Goal: Information Seeking & Learning: Learn about a topic

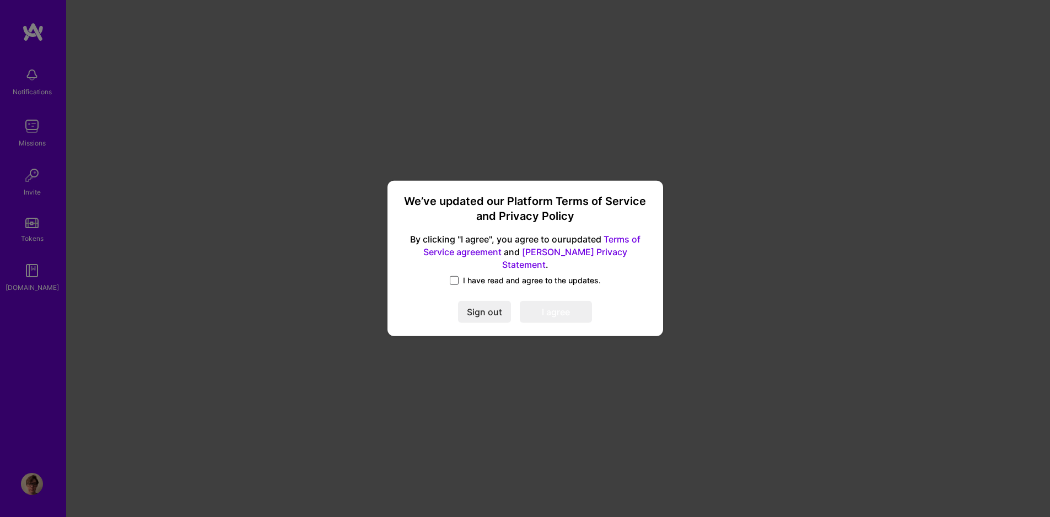
click at [458, 277] on span at bounding box center [454, 280] width 9 height 9
click at [0, 0] on input "I have read and agree to the updates." at bounding box center [0, 0] width 0 height 0
click at [566, 303] on button "I agree" at bounding box center [556, 313] width 72 height 22
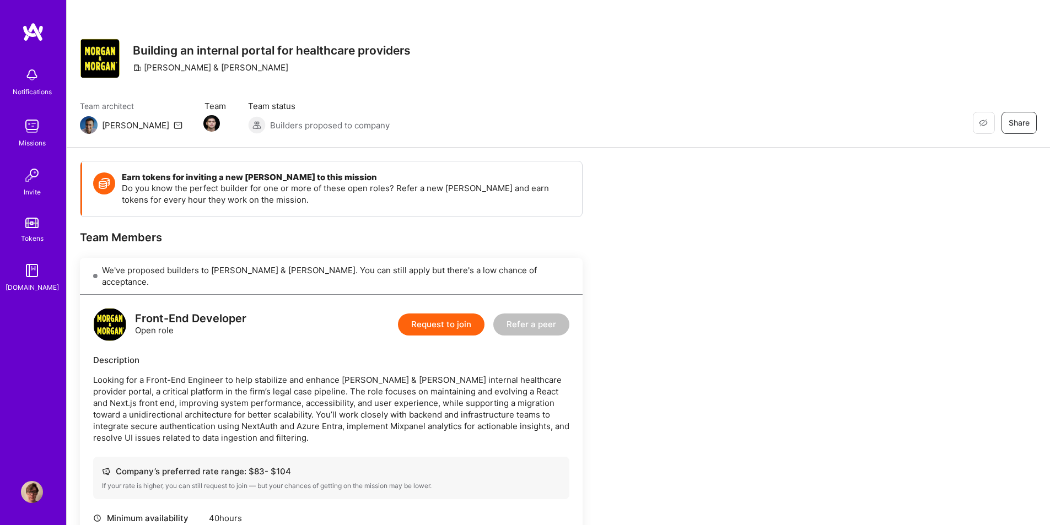
click at [47, 494] on div "Notifications Missions Invite Tokens [DOMAIN_NAME] Profile" at bounding box center [33, 262] width 66 height 525
click at [38, 496] on img at bounding box center [32, 492] width 22 height 22
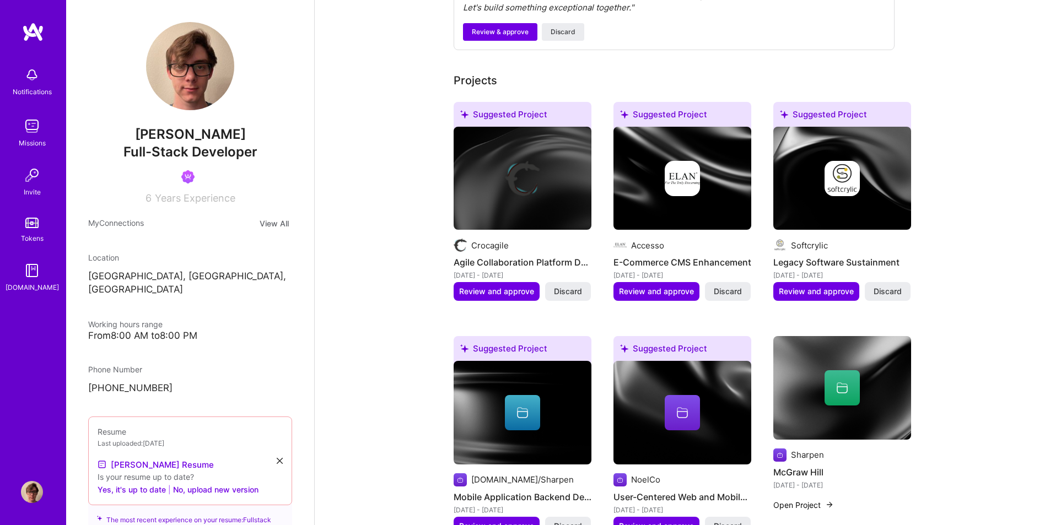
scroll to position [496, 0]
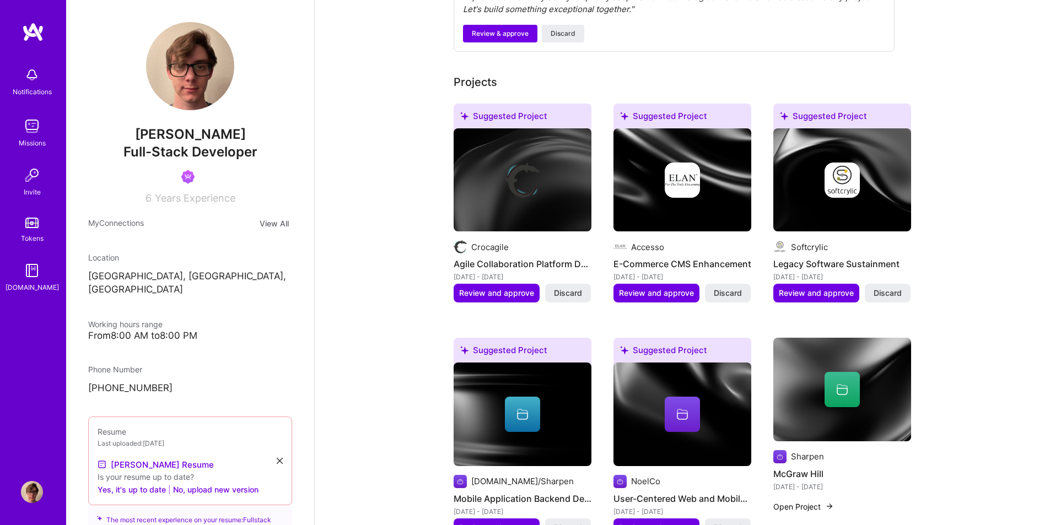
click at [25, 117] on img at bounding box center [32, 126] width 22 height 22
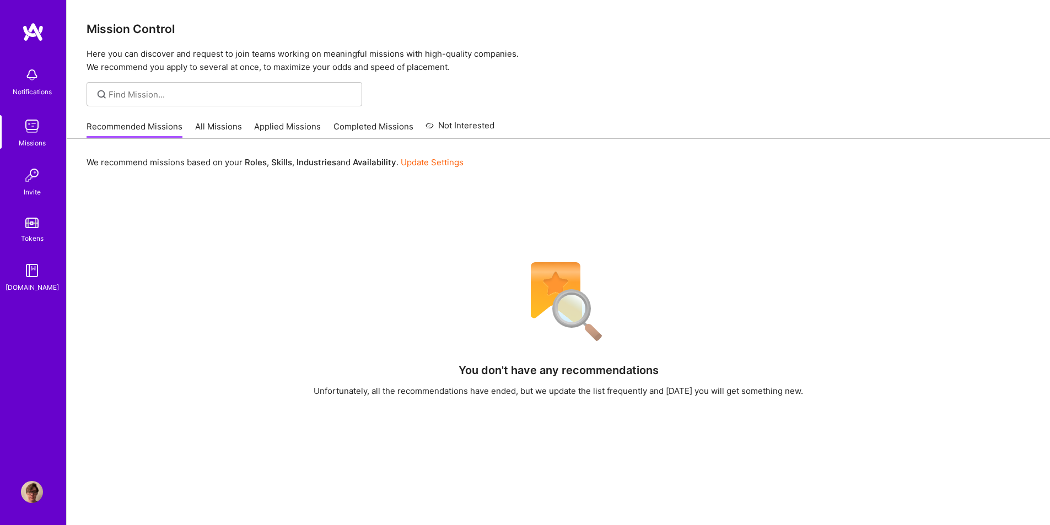
click at [203, 119] on div "Recommended Missions All Missions Applied Missions Completed Missions Not Inter…" at bounding box center [291, 127] width 408 height 24
click at [207, 130] on link "All Missions" at bounding box center [218, 130] width 47 height 18
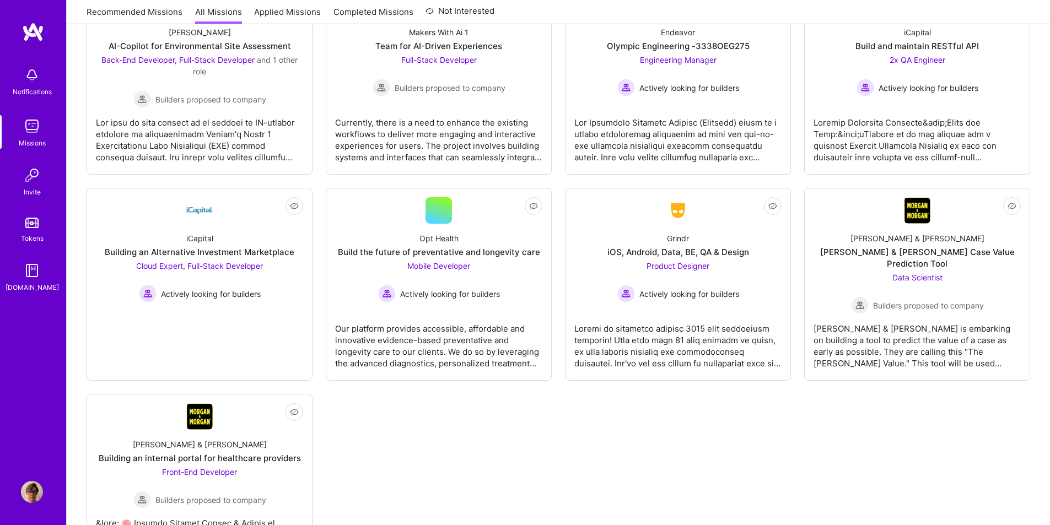
scroll to position [2502, 0]
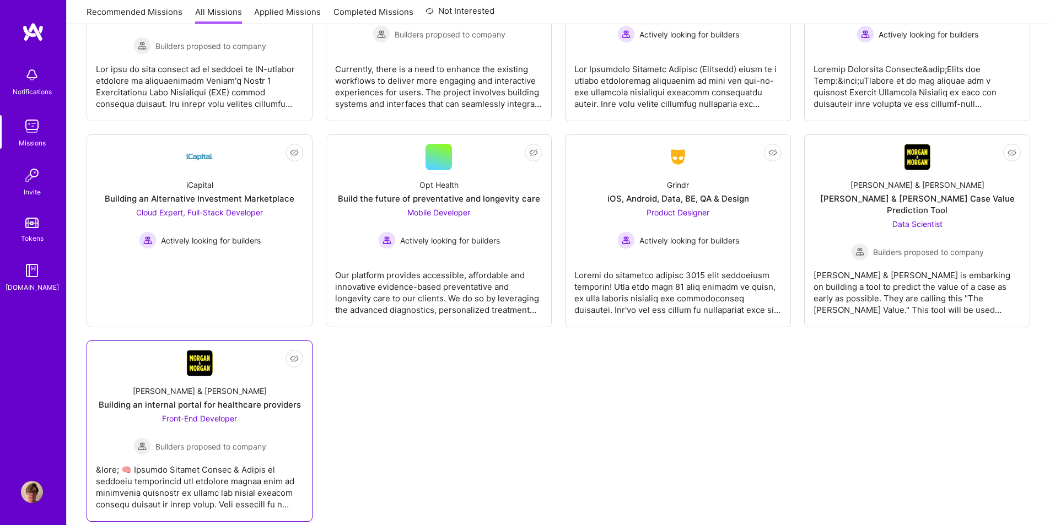
click at [286, 407] on div "[PERSON_NAME] & [PERSON_NAME] Building an internal portal for healthcare provid…" at bounding box center [199, 416] width 207 height 79
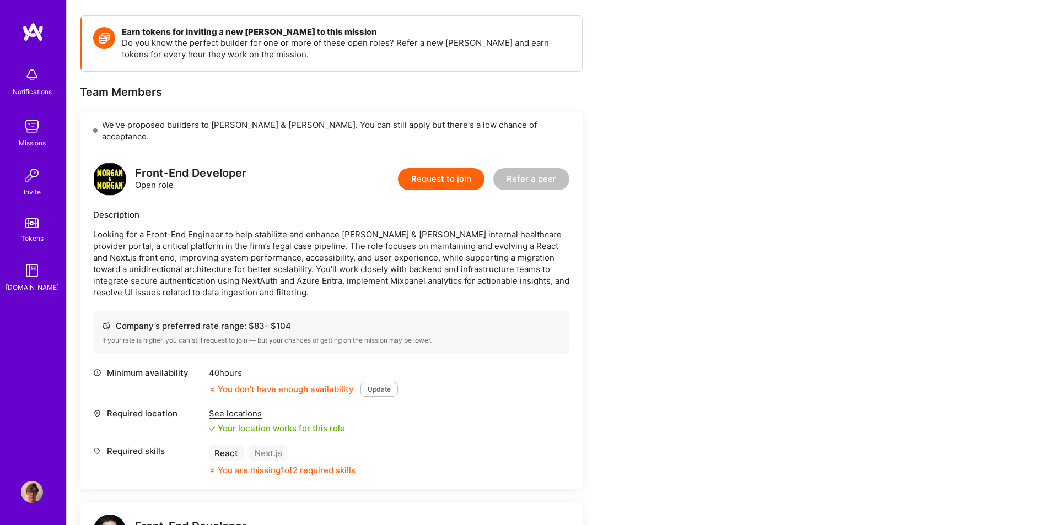
scroll to position [110, 0]
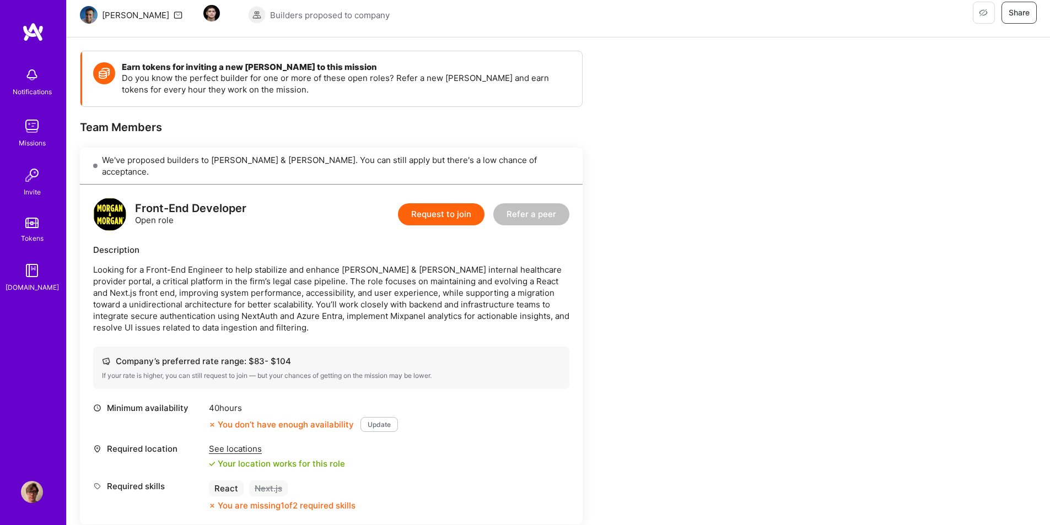
click at [291, 281] on p "Looking for a Front-End Engineer to help stabilize and enhance [PERSON_NAME] & …" at bounding box center [331, 298] width 476 height 69
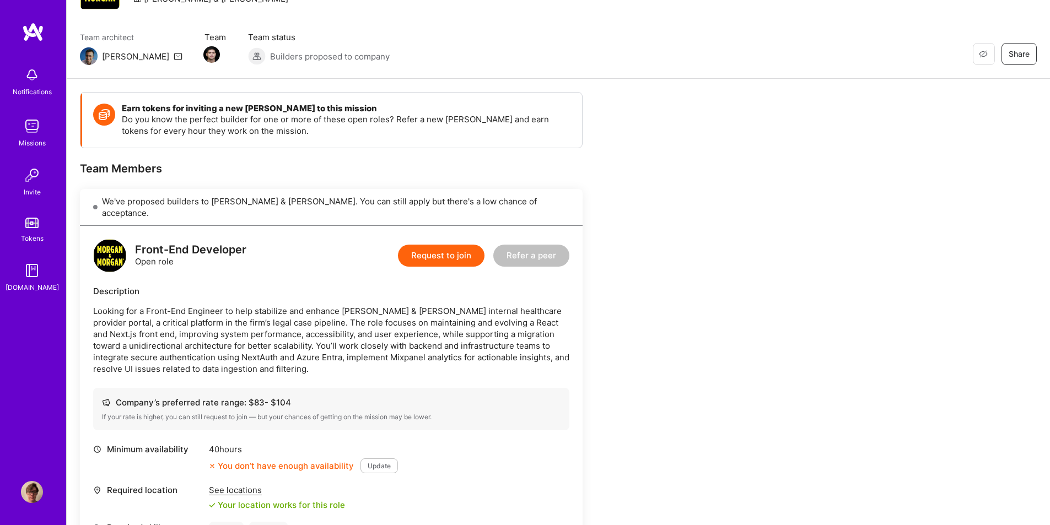
scroll to position [0, 0]
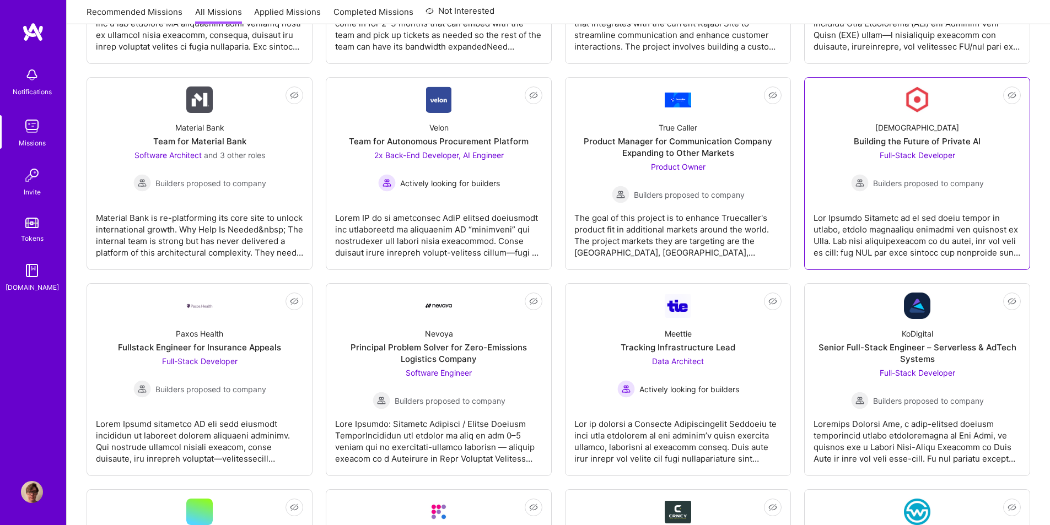
scroll to position [1158, 0]
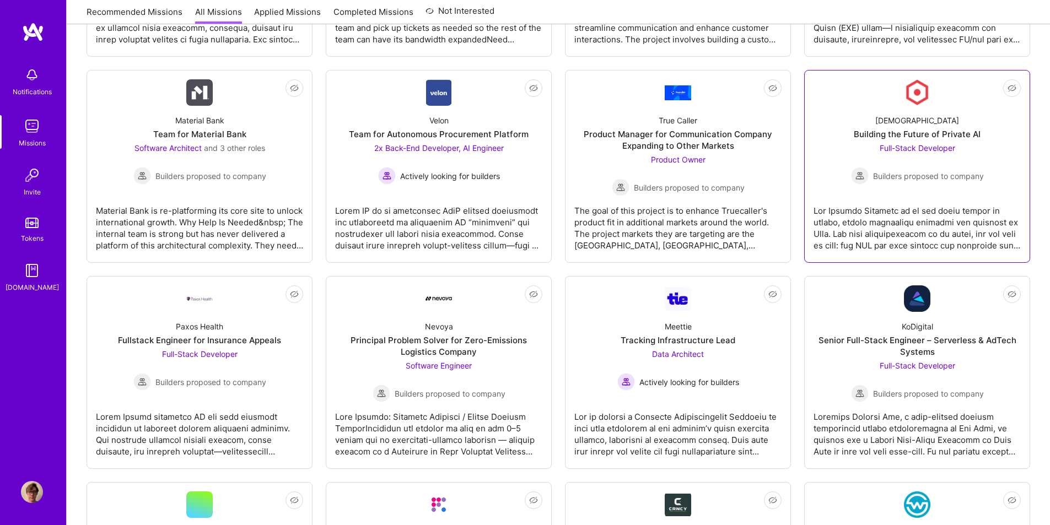
click at [943, 130] on div "Building the Future of Private AI" at bounding box center [917, 134] width 127 height 12
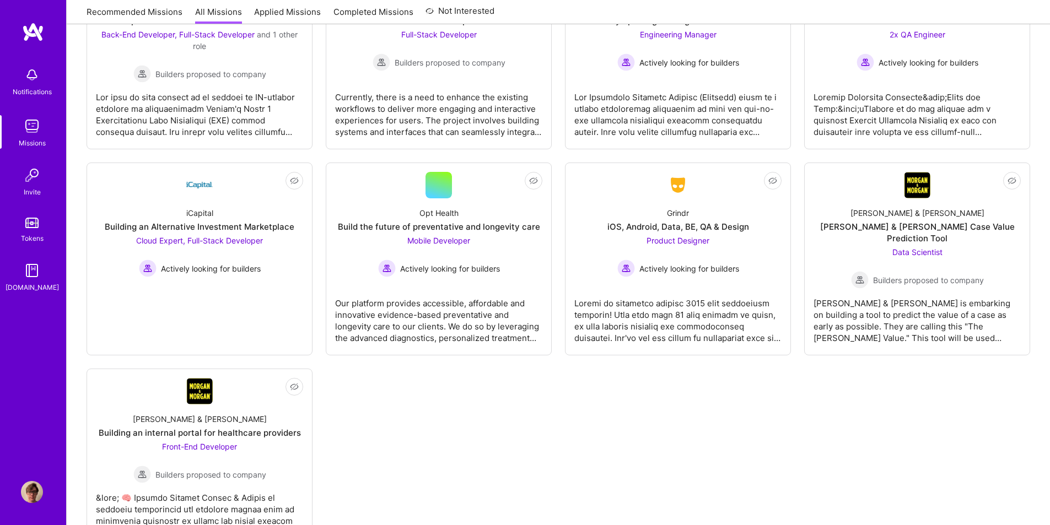
scroll to position [2502, 0]
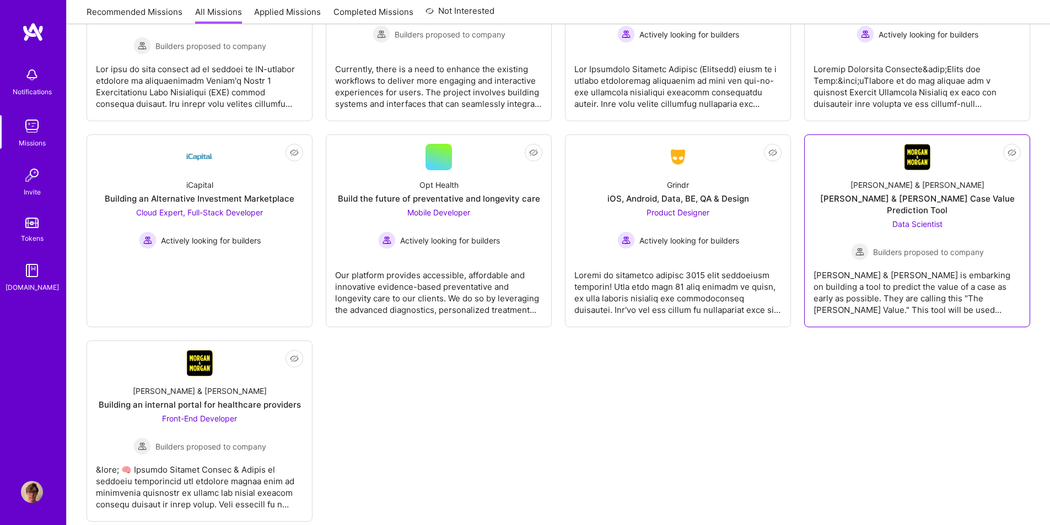
click at [943, 170] on div "[PERSON_NAME] & [PERSON_NAME] & [PERSON_NAME] Case Value Prediction Tool Data S…" at bounding box center [917, 215] width 207 height 90
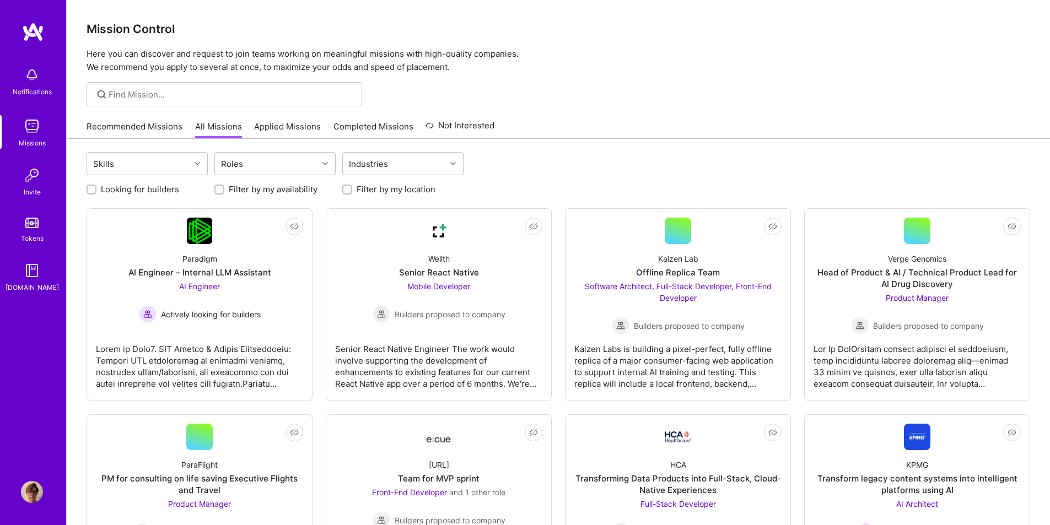
scroll to position [2502, 0]
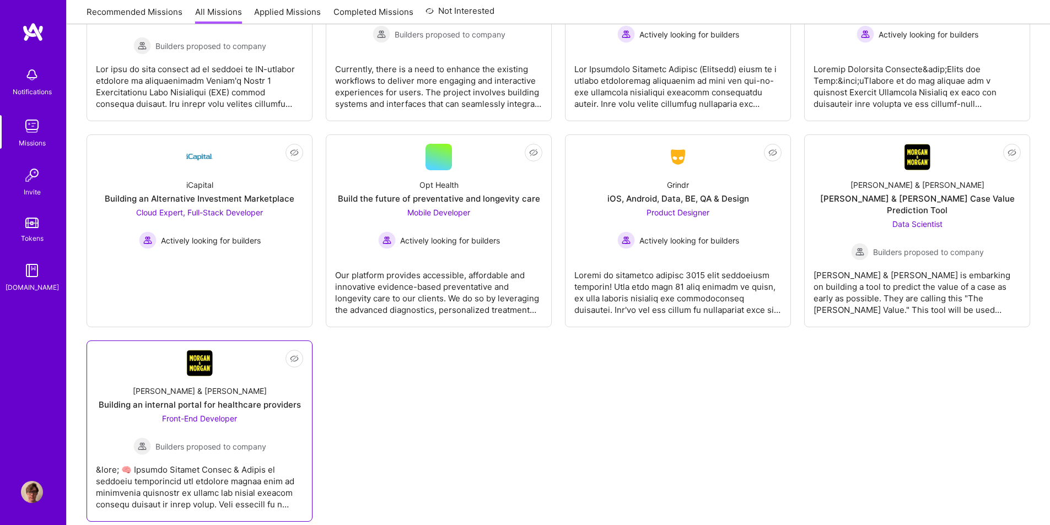
click at [255, 377] on div "[PERSON_NAME] & [PERSON_NAME] Building an internal portal for healthcare provid…" at bounding box center [199, 416] width 207 height 79
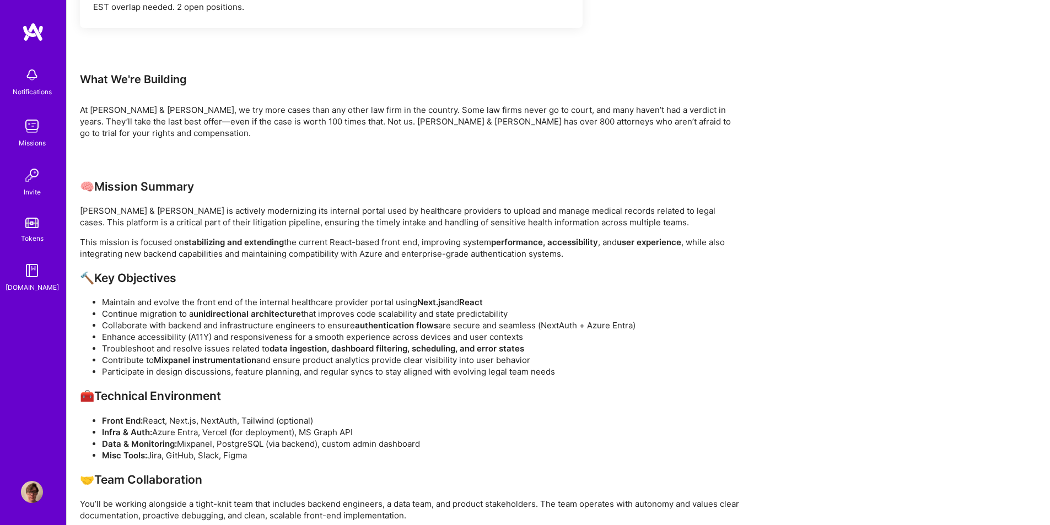
scroll to position [588, 0]
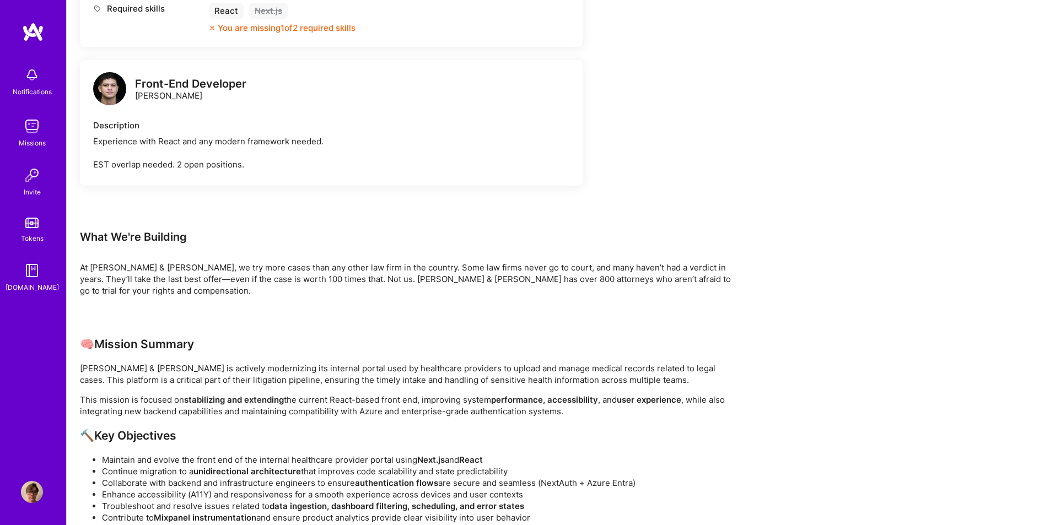
click at [311, 262] on div "At [PERSON_NAME] & [PERSON_NAME], we try more cases than any other law firm in …" at bounding box center [411, 279] width 662 height 35
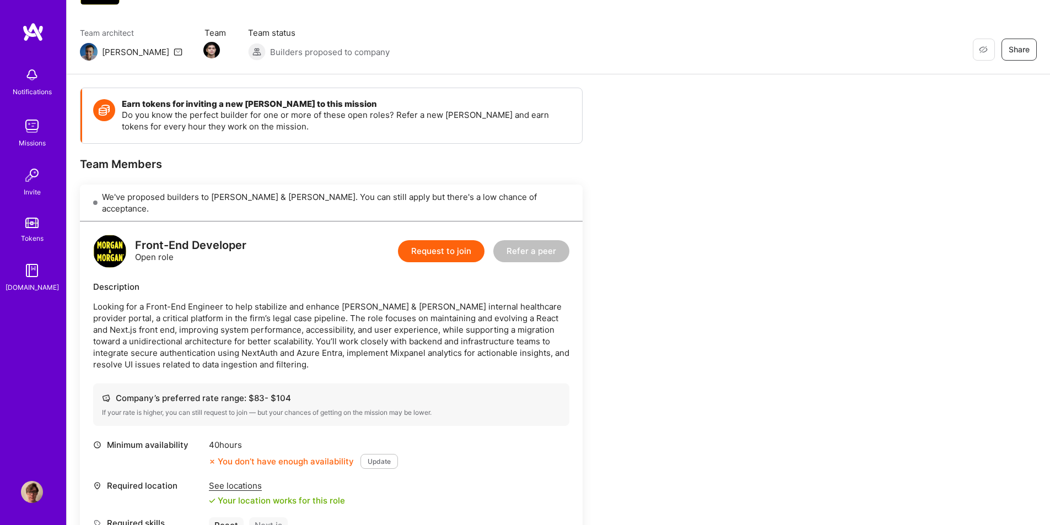
scroll to position [0, 0]
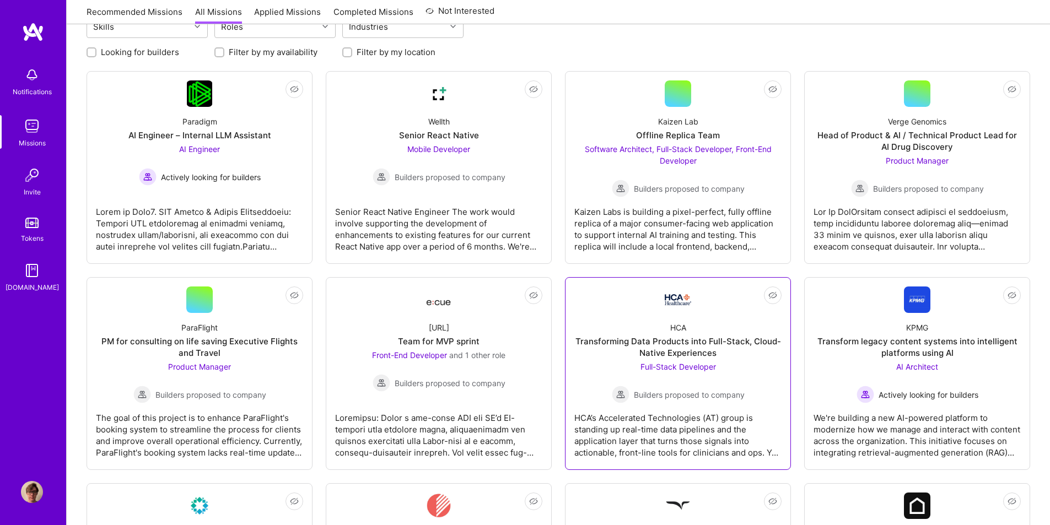
scroll to position [21, 0]
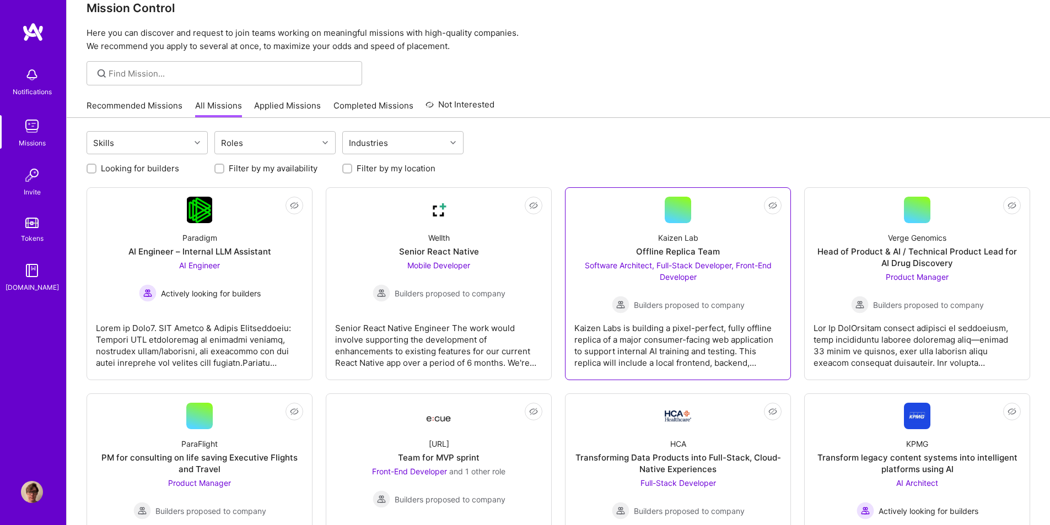
click at [728, 315] on div "Kaizen Labs is building a pixel-perfect, fully offline replica of a major consu…" at bounding box center [677, 341] width 207 height 55
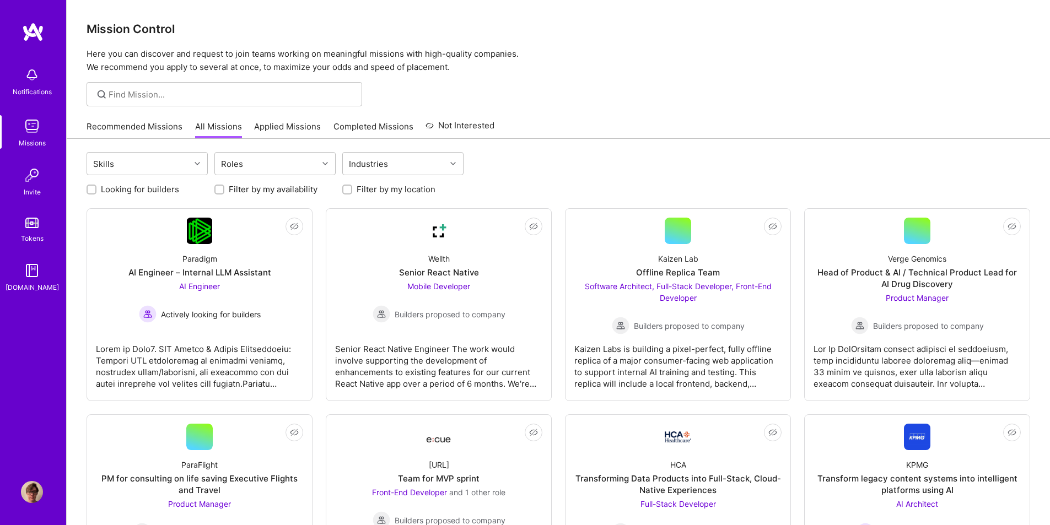
scroll to position [21, 0]
